Goal: Transaction & Acquisition: Purchase product/service

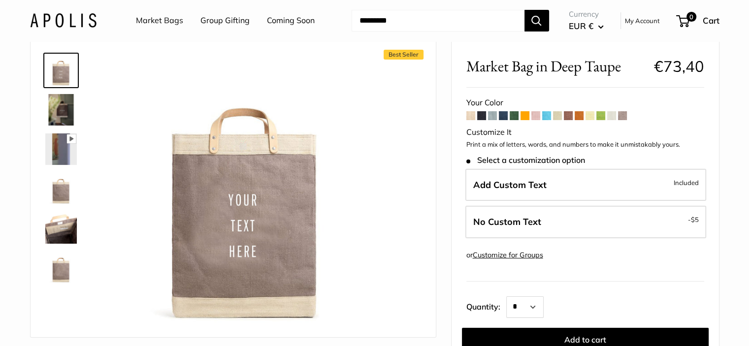
scroll to position [49, 0]
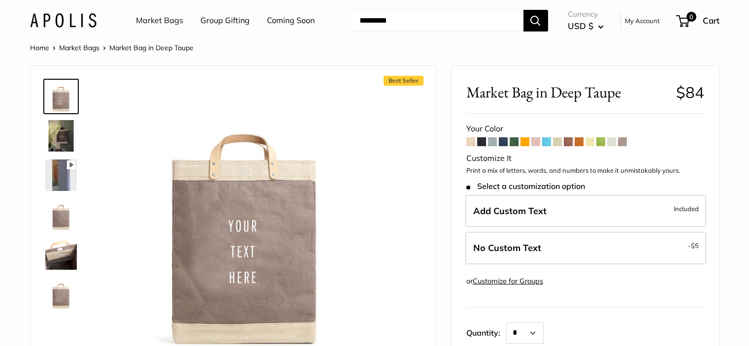
click at [509, 208] on span "Add Custom Text" at bounding box center [509, 210] width 73 height 11
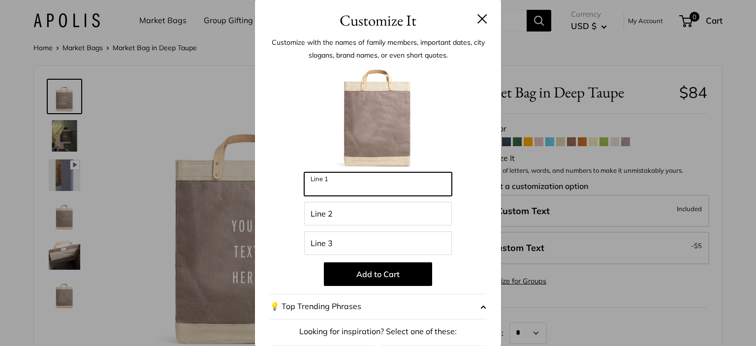
click at [325, 189] on input "Line 1" at bounding box center [378, 184] width 148 height 24
type input "*******"
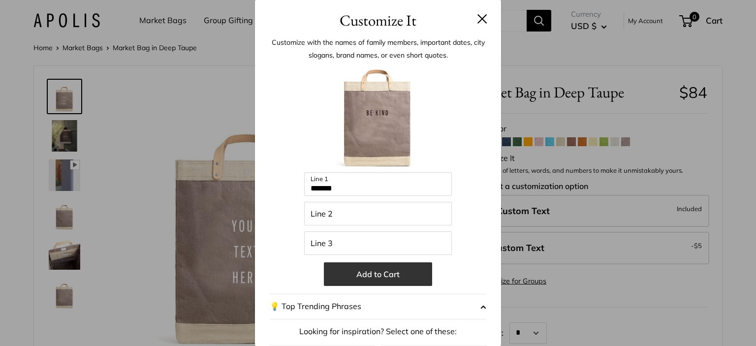
click at [376, 279] on button "Add to Cart" at bounding box center [378, 274] width 108 height 24
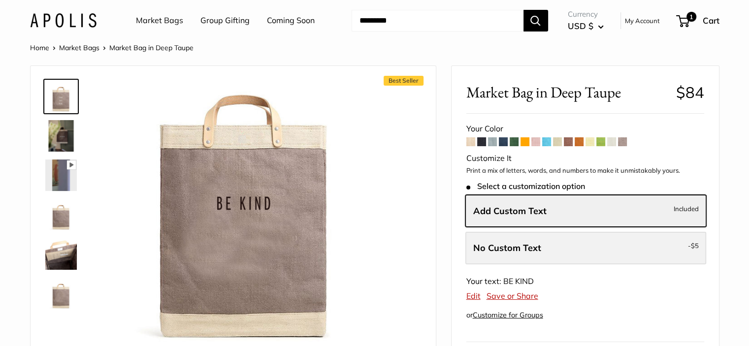
click at [534, 239] on label "No Custom Text - $5" at bounding box center [585, 248] width 241 height 33
